Goal: Transaction & Acquisition: Purchase product/service

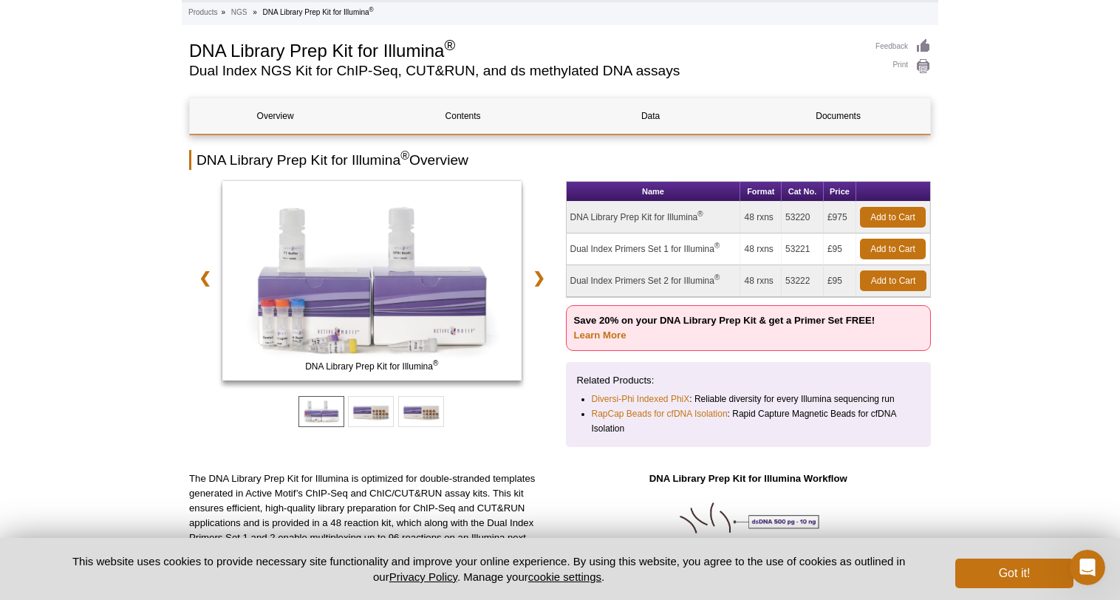
scroll to position [76, 0]
click at [466, 117] on link "Contents" at bounding box center [463, 115] width 171 height 35
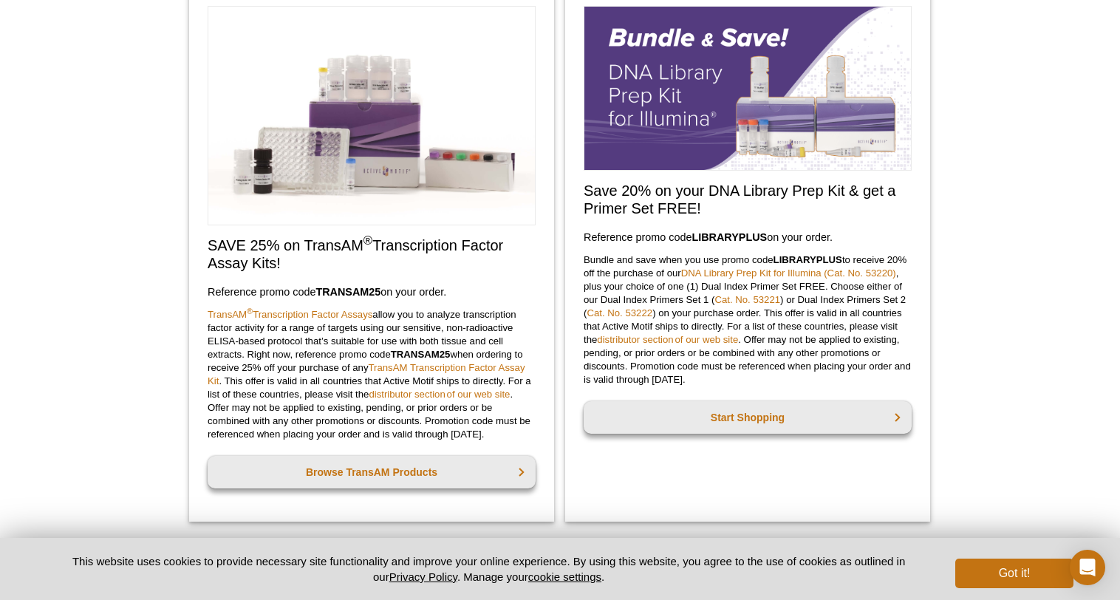
scroll to position [140, 0]
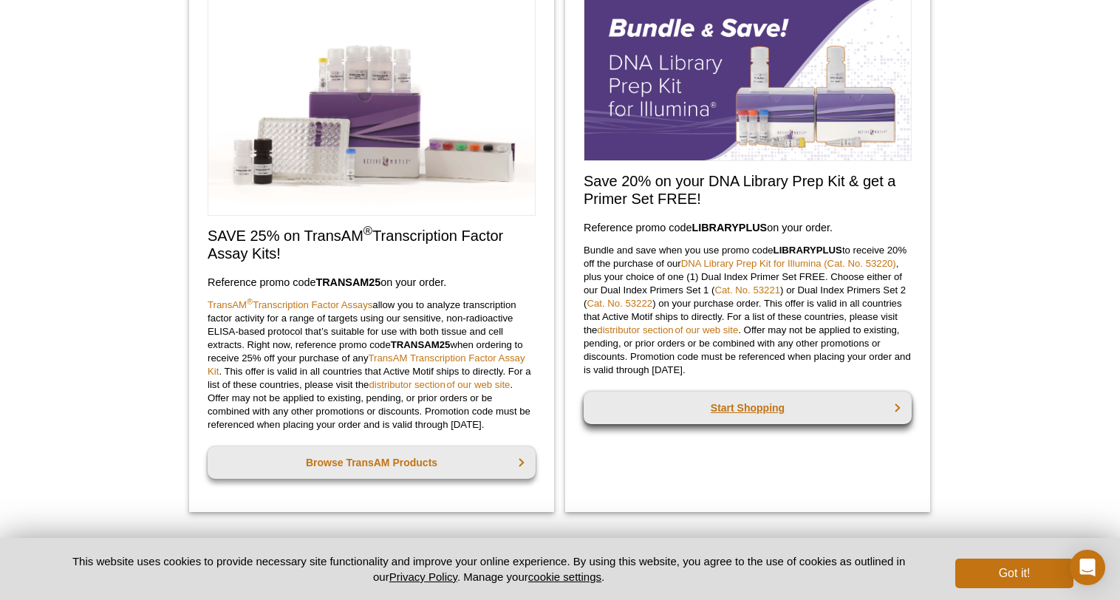
click at [734, 413] on link "Start Shopping" at bounding box center [748, 408] width 328 height 33
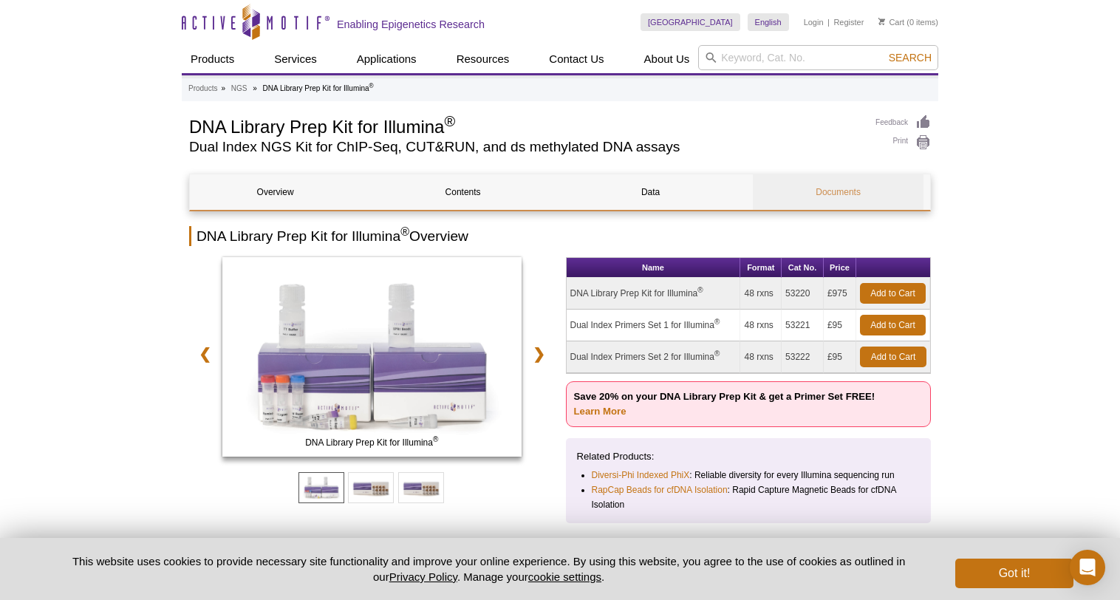
click at [868, 197] on link "Documents" at bounding box center [838, 191] width 171 height 35
drag, startPoint x: 847, startPoint y: 295, endPoint x: 831, endPoint y: 296, distance: 16.3
click at [831, 296] on td "£975" at bounding box center [840, 294] width 33 height 32
